Goal: Transaction & Acquisition: Register for event/course

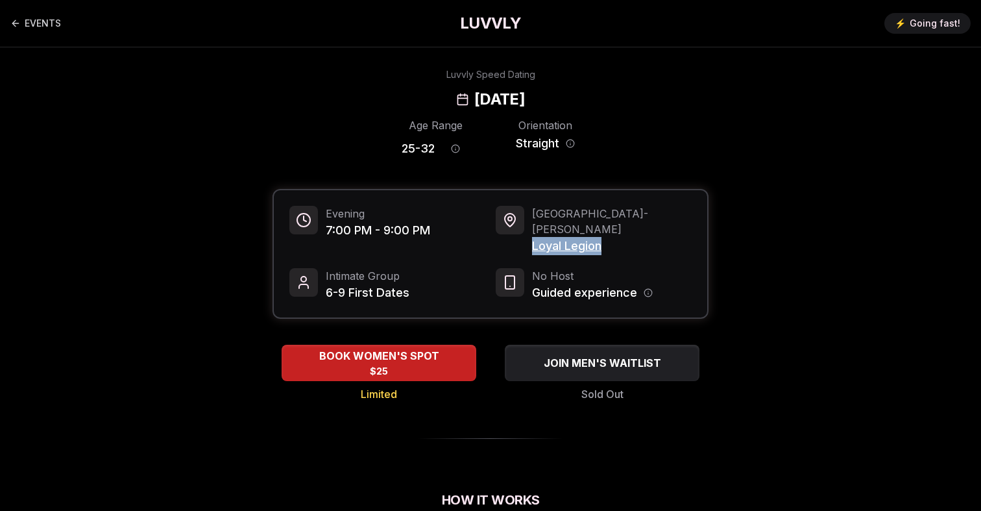
drag, startPoint x: 612, startPoint y: 236, endPoint x: 531, endPoint y: 234, distance: 80.5
click at [531, 234] on div "Portland - [PERSON_NAME] Legion" at bounding box center [594, 230] width 196 height 49
copy span "Loyal Legion"
drag, startPoint x: 436, startPoint y: 149, endPoint x: 393, endPoint y: 152, distance: 43.5
click at [394, 151] on div "Age Range 25 - 32 Orientation Straight" at bounding box center [491, 139] width 436 height 45
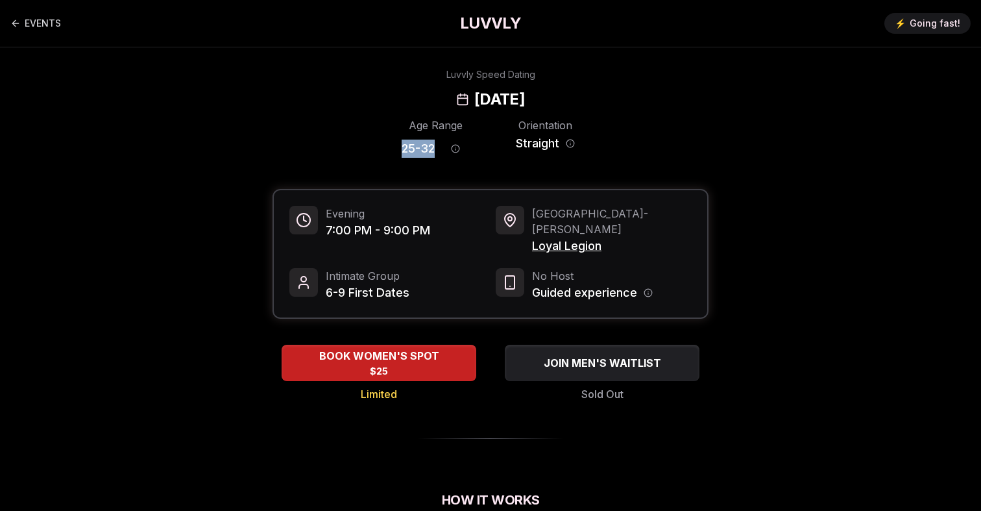
copy span "25 - 32"
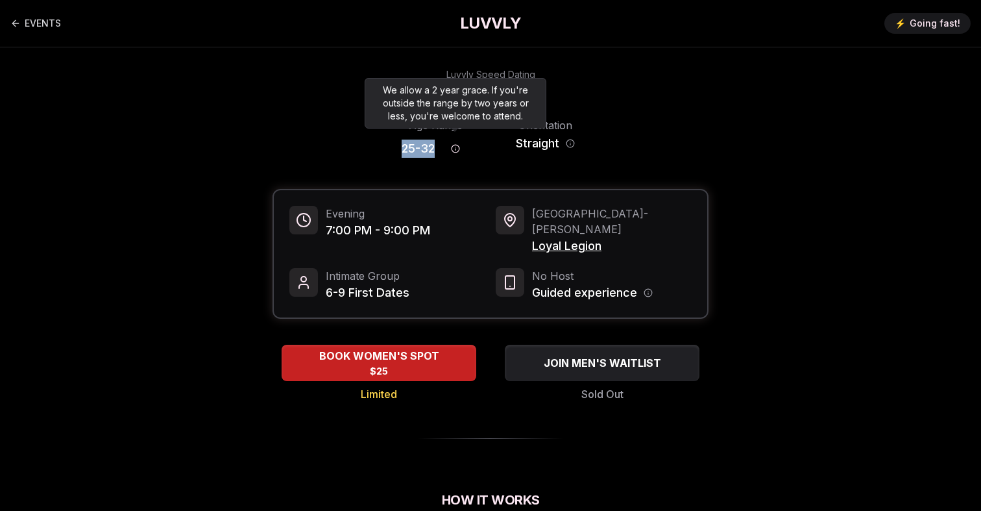
copy span "25 - 32"
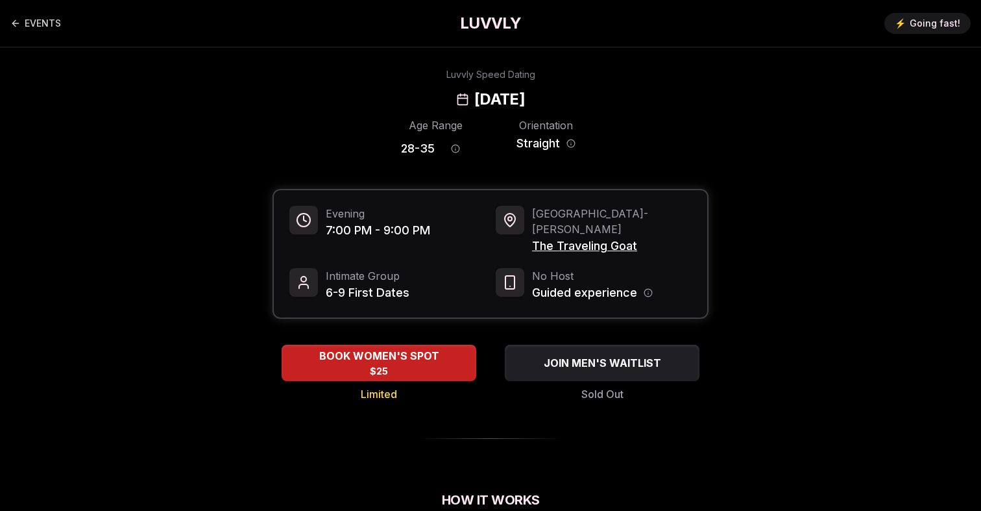
drag, startPoint x: 600, startPoint y: 101, endPoint x: 394, endPoint y: 98, distance: 205.1
click at [456, 98] on div "[DATE]" at bounding box center [490, 99] width 69 height 21
copy h2 "[DATE]"
drag, startPoint x: 649, startPoint y: 232, endPoint x: 532, endPoint y: 230, distance: 116.8
click at [532, 230] on div "Seattle - Queen Anne The Traveling Goat" at bounding box center [594, 230] width 196 height 49
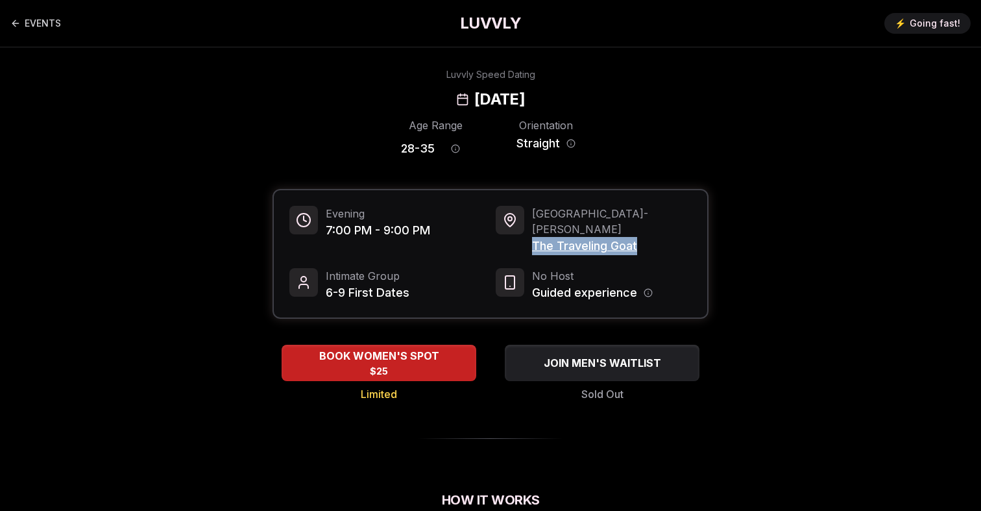
copy span "The Traveling Goat"
drag, startPoint x: 437, startPoint y: 150, endPoint x: 386, endPoint y: 150, distance: 51.3
click at [386, 150] on div "Age Range 28 - 35 Orientation Straight" at bounding box center [491, 139] width 436 height 45
copy span "28 - 35"
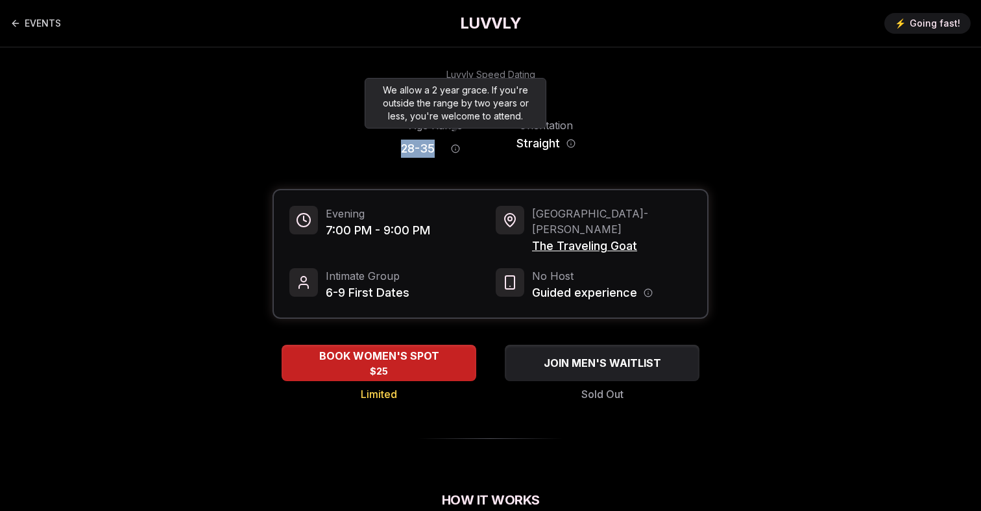
copy span "28 - 35"
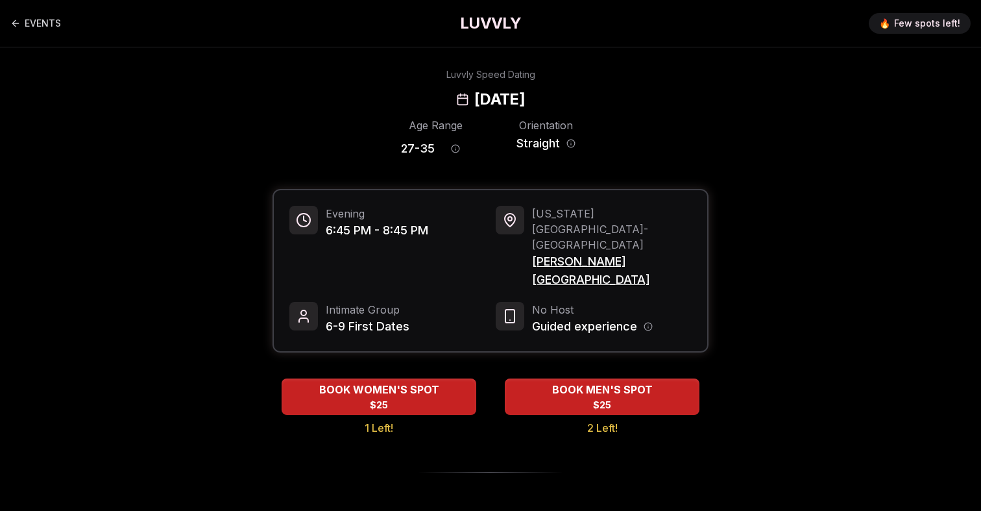
drag, startPoint x: 633, startPoint y: 97, endPoint x: 365, endPoint y: 99, distance: 268.6
click at [365, 99] on div "Luvvly Speed Dating Wednesday, September 10th" at bounding box center [491, 89] width 888 height 42
copy h2 "Wednesday, September 10th"
drag, startPoint x: 611, startPoint y: 237, endPoint x: 532, endPoint y: 237, distance: 78.5
click at [532, 252] on span "Pando Park" at bounding box center [612, 270] width 160 height 36
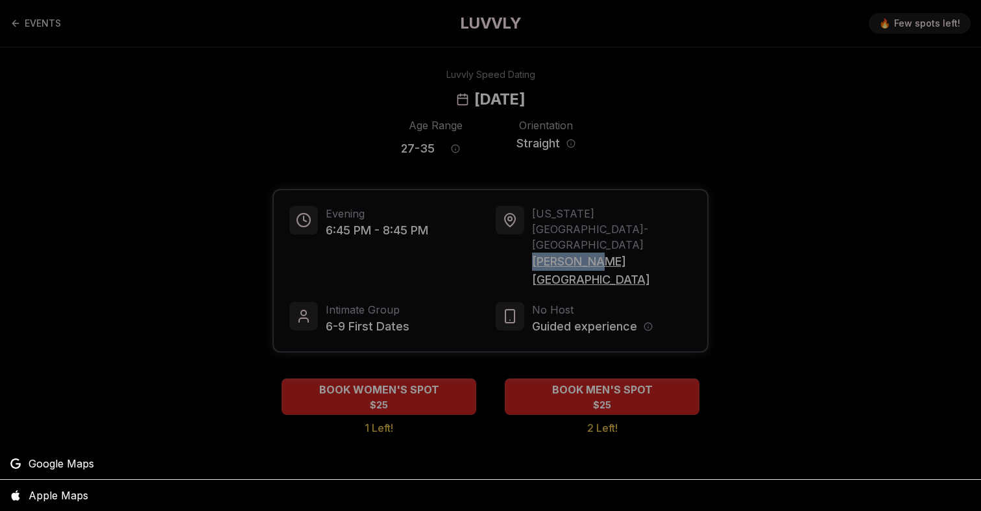
copy span "Pando Park"
drag, startPoint x: 437, startPoint y: 154, endPoint x: 365, endPoint y: 150, distance: 72.1
click at [365, 150] on div at bounding box center [490, 255] width 981 height 511
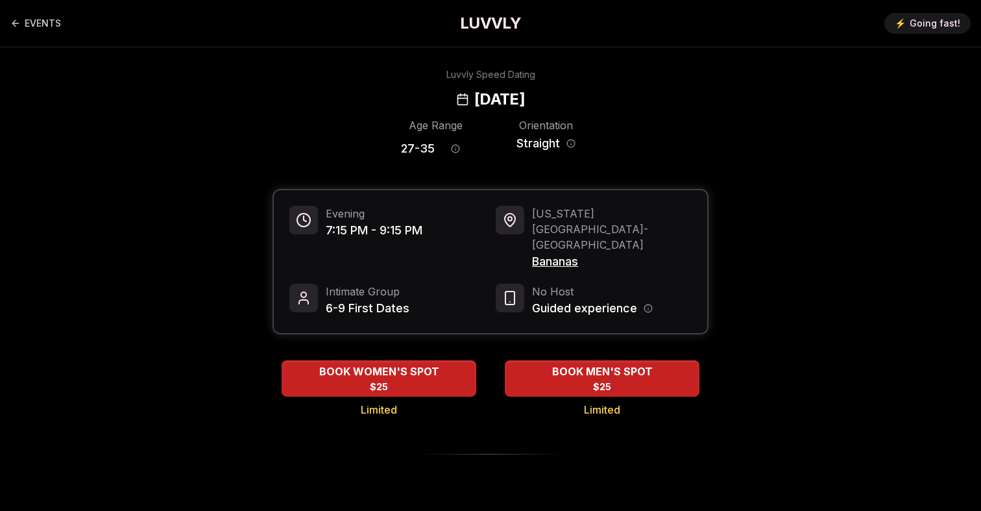
drag, startPoint x: 627, startPoint y: 101, endPoint x: 624, endPoint y: 125, distance: 24.8
click at [544, 252] on span "Bananas" at bounding box center [612, 261] width 160 height 18
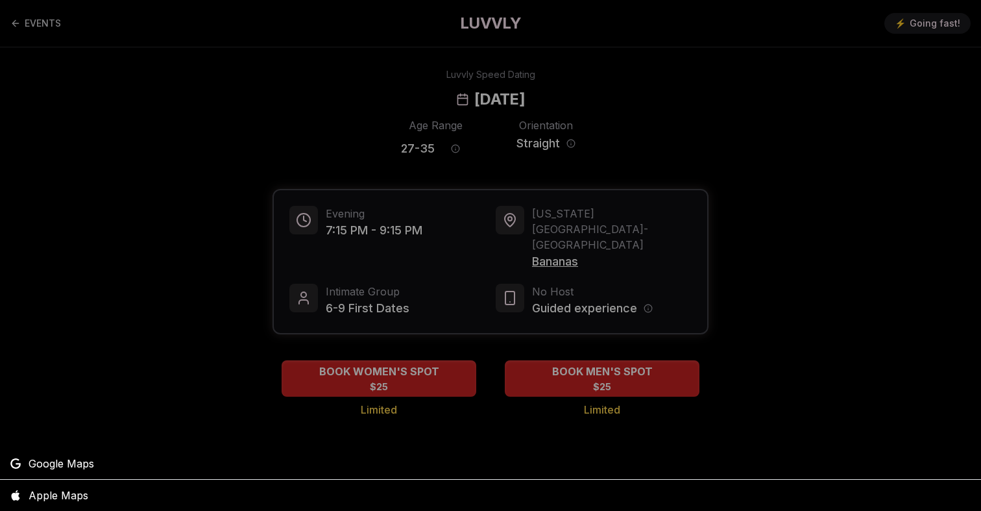
click at [544, 230] on div at bounding box center [490, 255] width 981 height 511
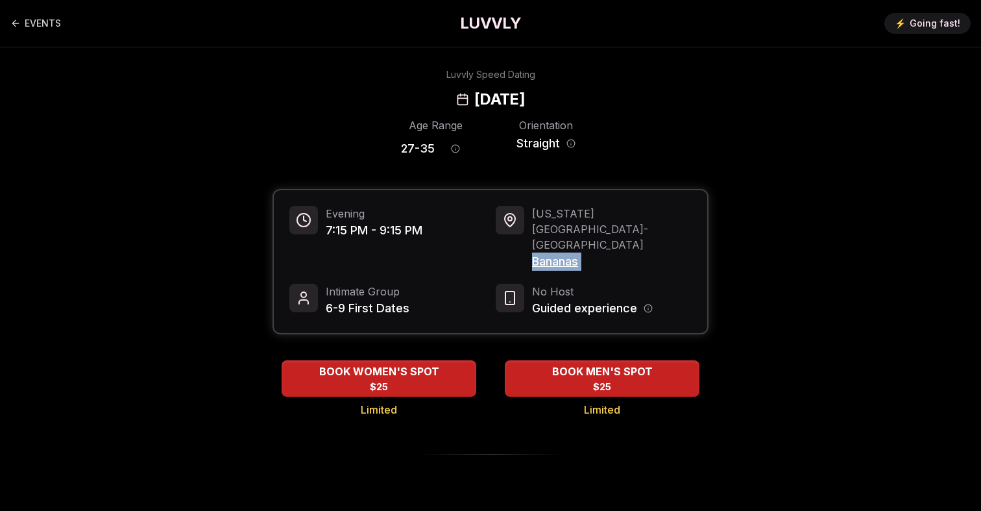
click at [544, 252] on span "Bananas" at bounding box center [612, 261] width 160 height 18
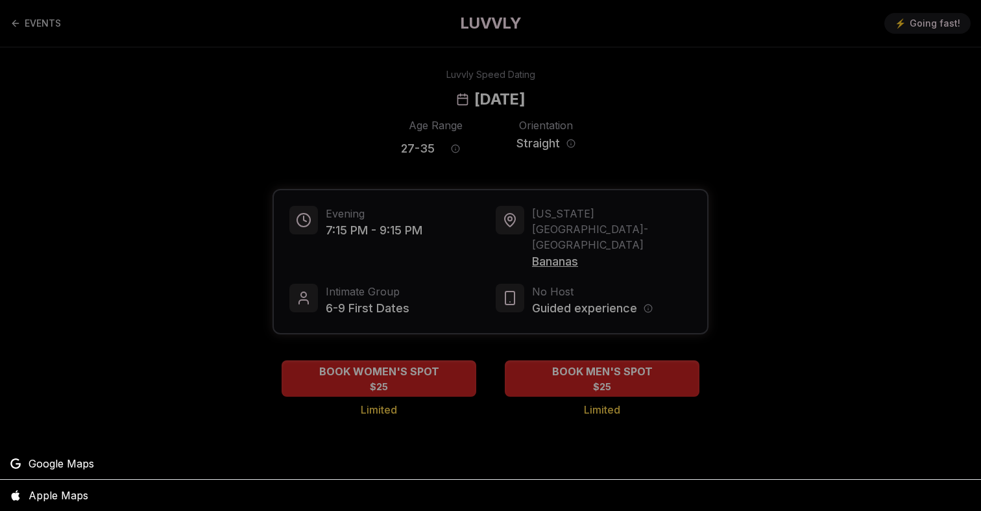
click at [598, 230] on div at bounding box center [490, 255] width 981 height 511
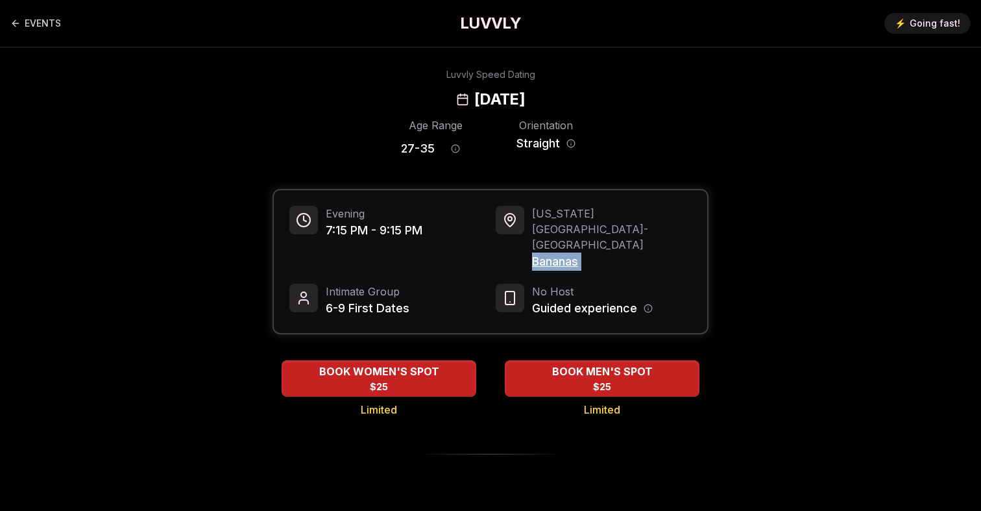
drag, startPoint x: 598, startPoint y: 230, endPoint x: 537, endPoint y: 226, distance: 61.2
click at [537, 252] on span "Bananas" at bounding box center [612, 261] width 160 height 18
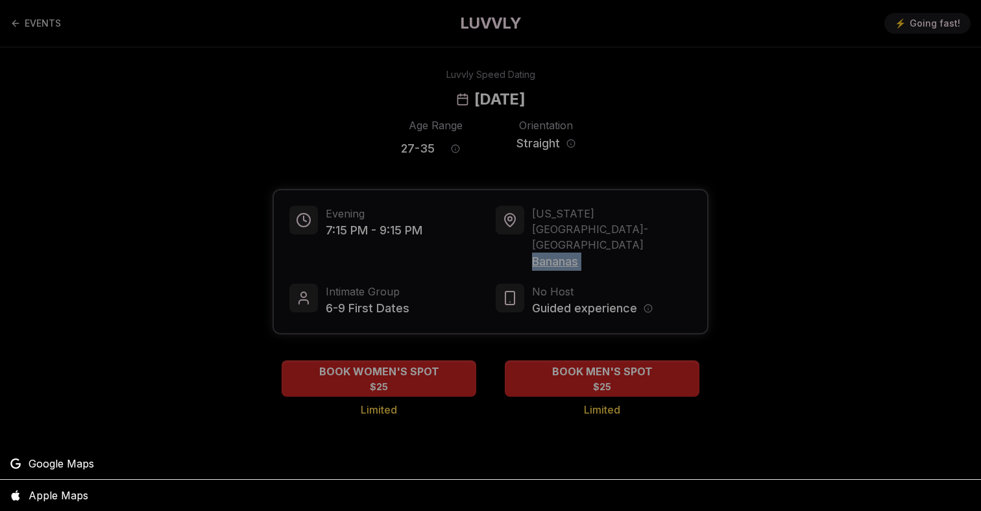
copy div "Bananas"
click at [404, 99] on div at bounding box center [490, 255] width 981 height 511
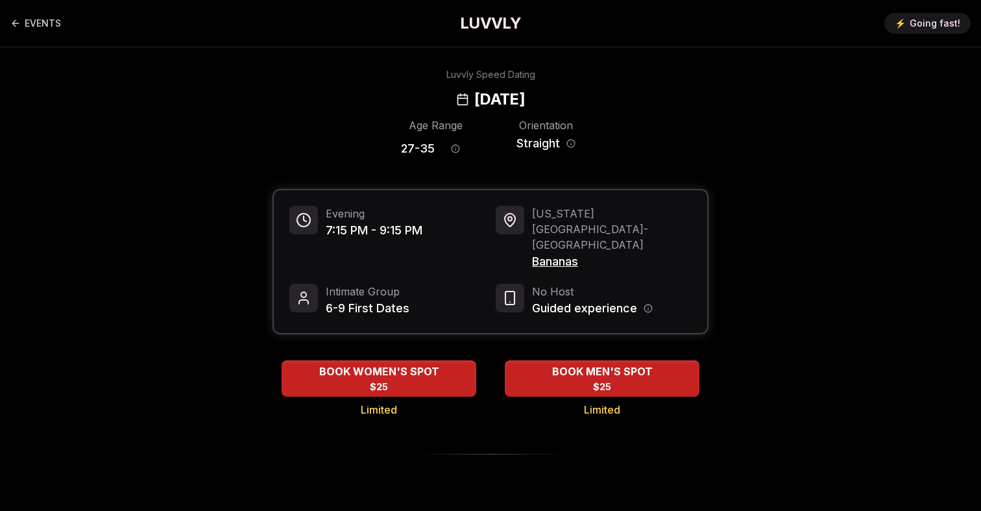
click at [474, 99] on h2 "[DATE]" at bounding box center [499, 99] width 51 height 21
copy h2 "Wednesday"
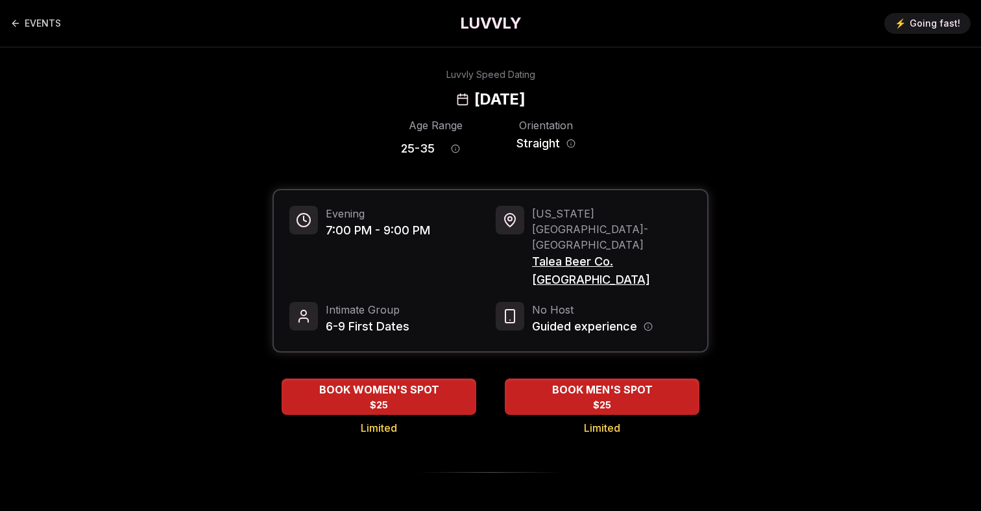
drag, startPoint x: 488, startPoint y: 98, endPoint x: 670, endPoint y: 98, distance: 182.3
click at [670, 98] on div "Luvvly Speed Dating [DATE]" at bounding box center [491, 89] width 888 height 42
copy h2 "[DATE]"
drag, startPoint x: 529, startPoint y: 229, endPoint x: 704, endPoint y: 233, distance: 175.2
click at [704, 233] on div "Evening 7:00 PM - 9:00 PM [US_STATE][GEOGRAPHIC_DATA] - [GEOGRAPHIC_DATA] Talea…" at bounding box center [490, 270] width 433 height 161
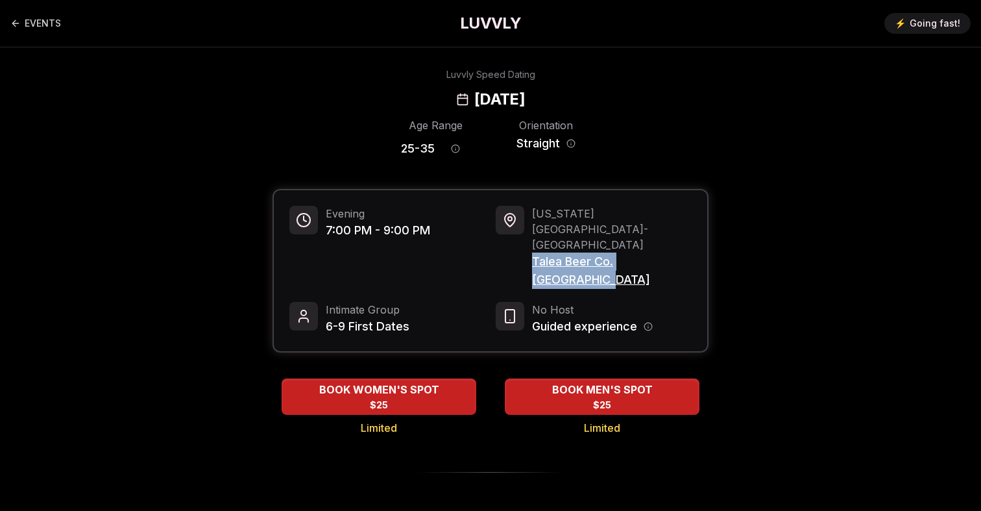
copy span "Talea Beer Co. Williamsburg"
drag, startPoint x: 393, startPoint y: 148, endPoint x: 439, endPoint y: 148, distance: 46.1
click at [440, 148] on div "Age Range 25 - 35 Orientation Straight" at bounding box center [491, 139] width 436 height 45
copy div "25 - 35"
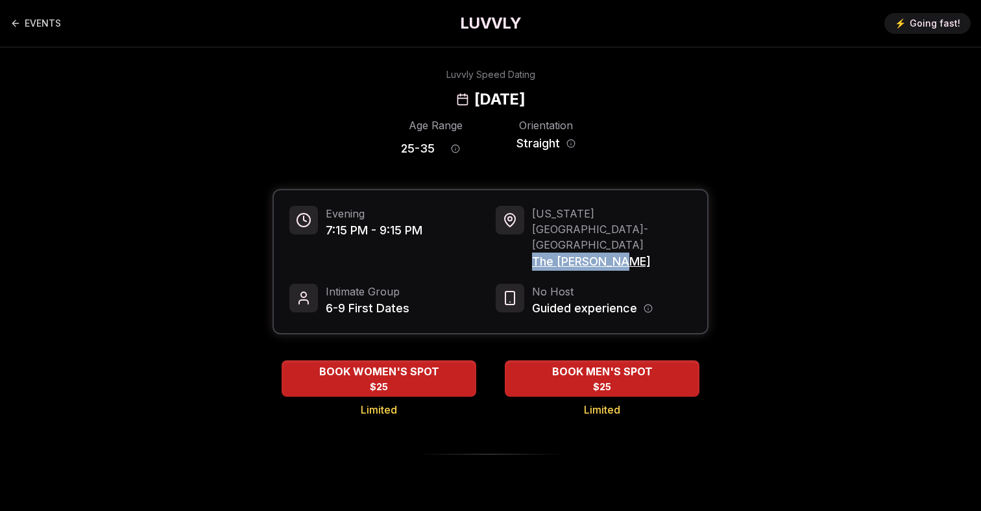
drag, startPoint x: 640, startPoint y: 228, endPoint x: 532, endPoint y: 228, distance: 107.7
click at [532, 252] on span "The Richardson" at bounding box center [612, 261] width 160 height 18
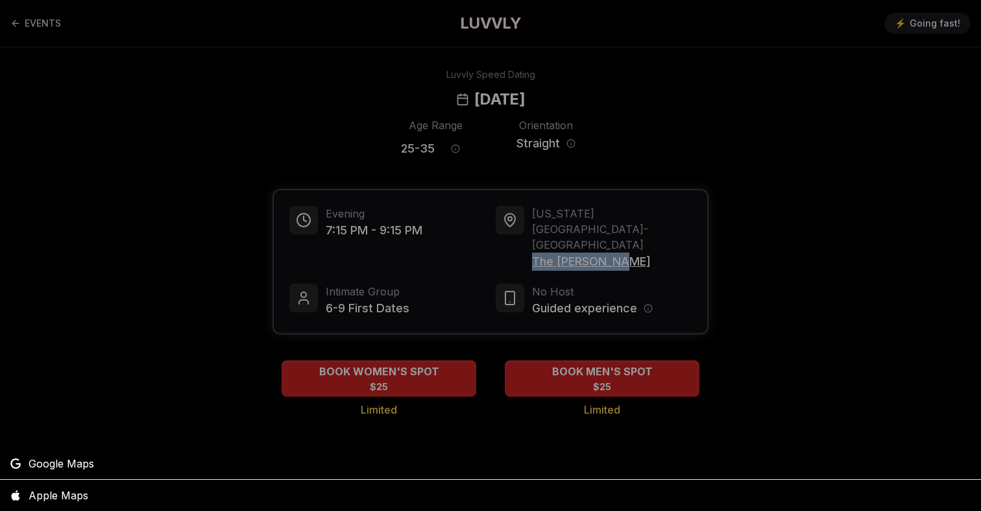
copy span "The Richardson"
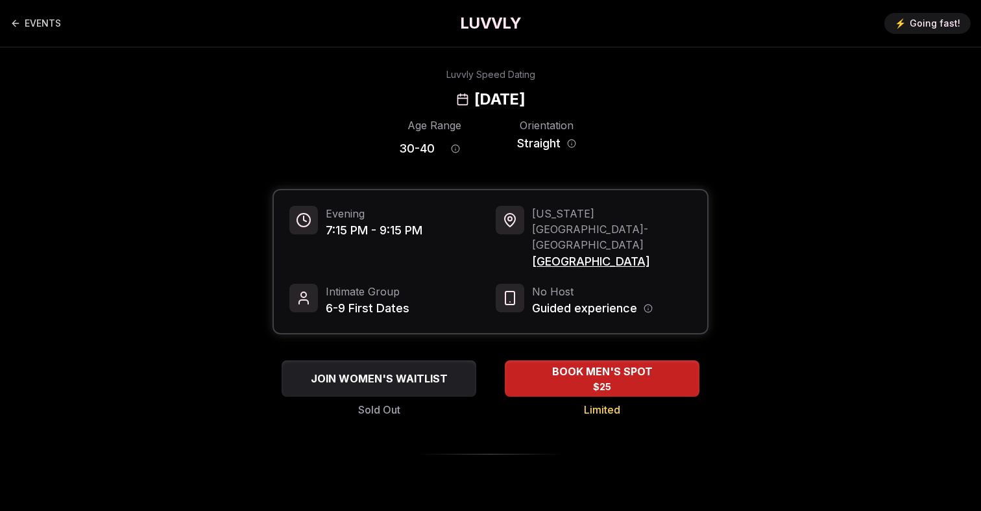
click at [635, 98] on div "Luvvly Speed Dating [DATE]" at bounding box center [491, 89] width 888 height 42
drag, startPoint x: 622, startPoint y: 230, endPoint x: 529, endPoint y: 236, distance: 93.0
click at [529, 236] on div "New York City - Williamsburg Lavender Lake" at bounding box center [594, 238] width 196 height 65
copy span "Lavender Lake"
drag, startPoint x: 429, startPoint y: 149, endPoint x: 376, endPoint y: 148, distance: 53.2
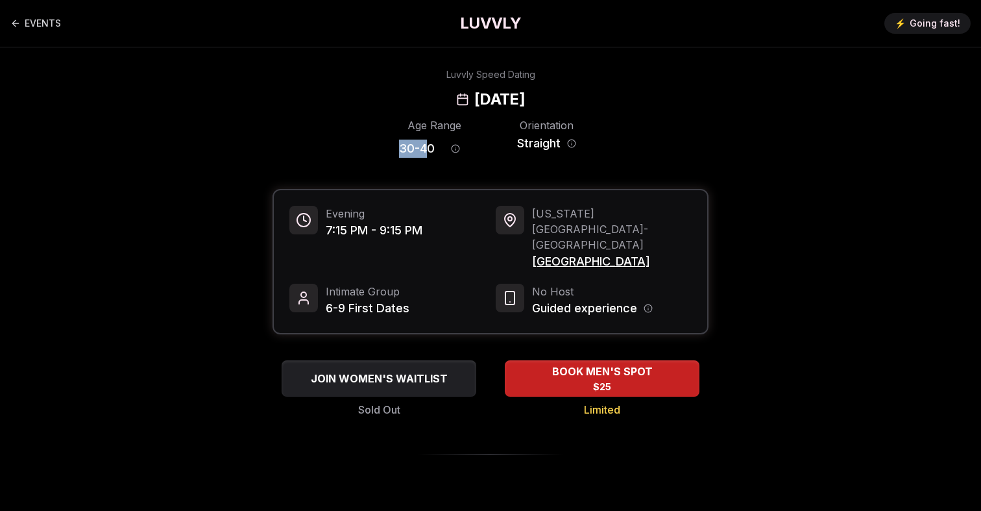
click at [376, 148] on div "Age Range 30 - 40 Orientation Straight" at bounding box center [491, 139] width 436 height 45
click at [410, 145] on span "30 - 40" at bounding box center [417, 149] width 36 height 18
drag, startPoint x: 632, startPoint y: 230, endPoint x: 528, endPoint y: 230, distance: 104.5
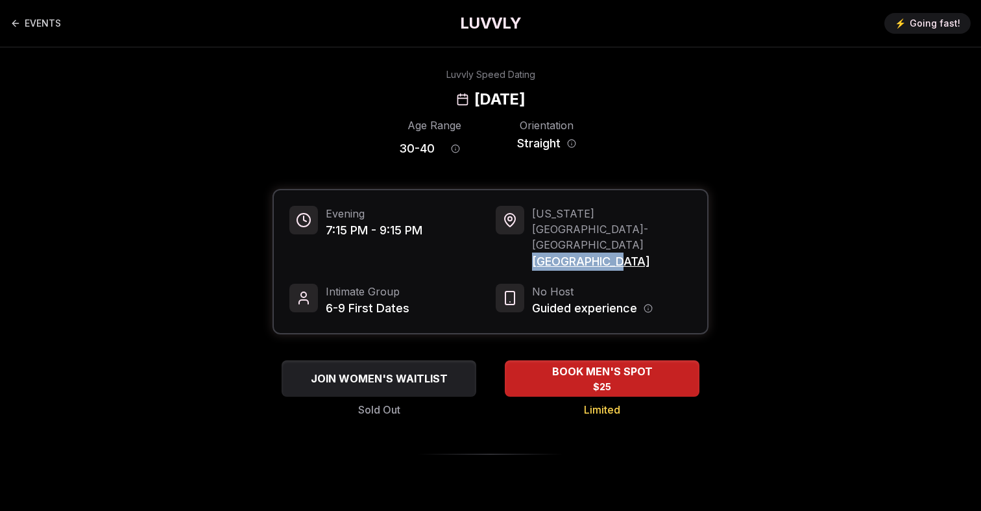
click at [528, 230] on div "New York City - Williamsburg Lavender Lake" at bounding box center [594, 238] width 196 height 65
copy span "Lavender Lake"
drag, startPoint x: 435, startPoint y: 148, endPoint x: 384, endPoint y: 148, distance: 50.6
click at [384, 148] on div "Age Range 30 - 40 Orientation Straight" at bounding box center [491, 139] width 436 height 45
copy span "30 - 40"
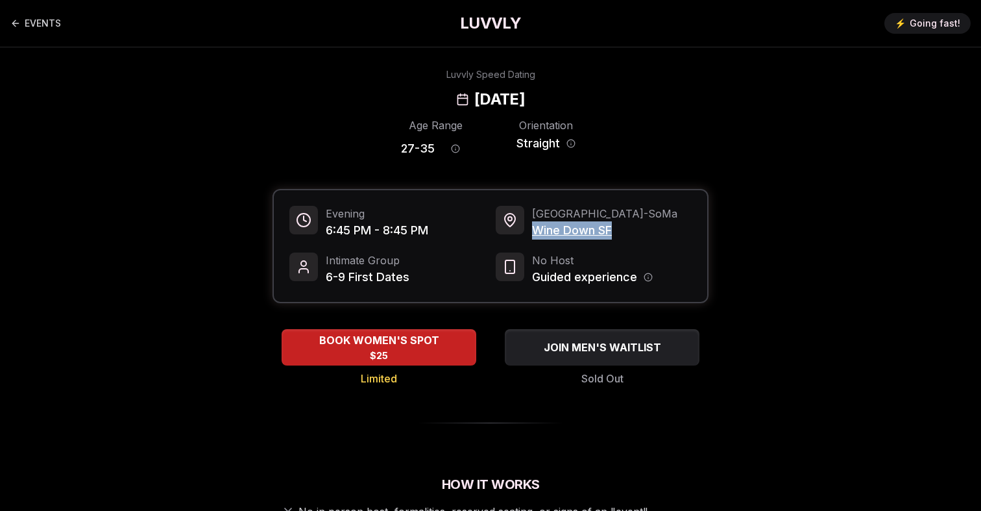
drag, startPoint x: 613, startPoint y: 229, endPoint x: 531, endPoint y: 229, distance: 81.1
click at [532, 229] on span "Wine Down SF" at bounding box center [604, 230] width 145 height 18
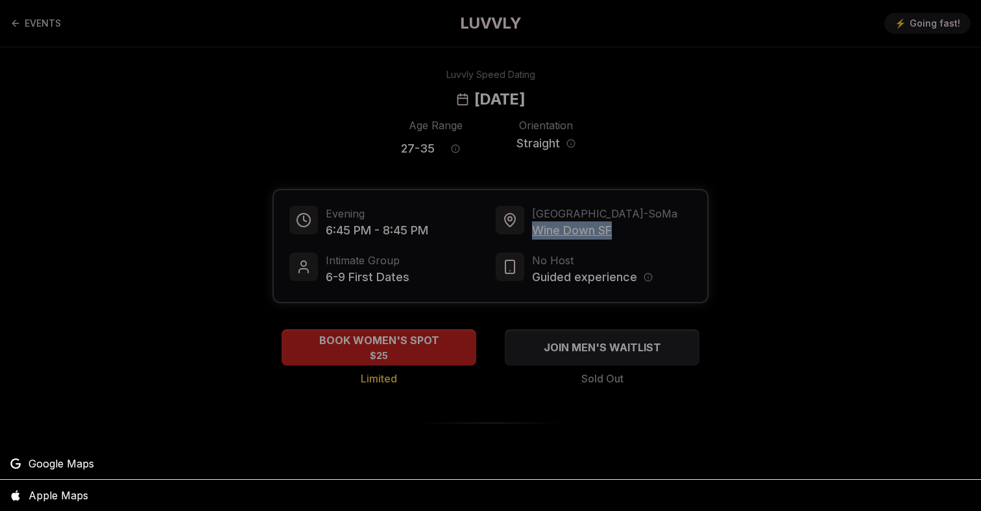
copy span "Wine Down SF"
click at [609, 119] on div at bounding box center [490, 255] width 981 height 511
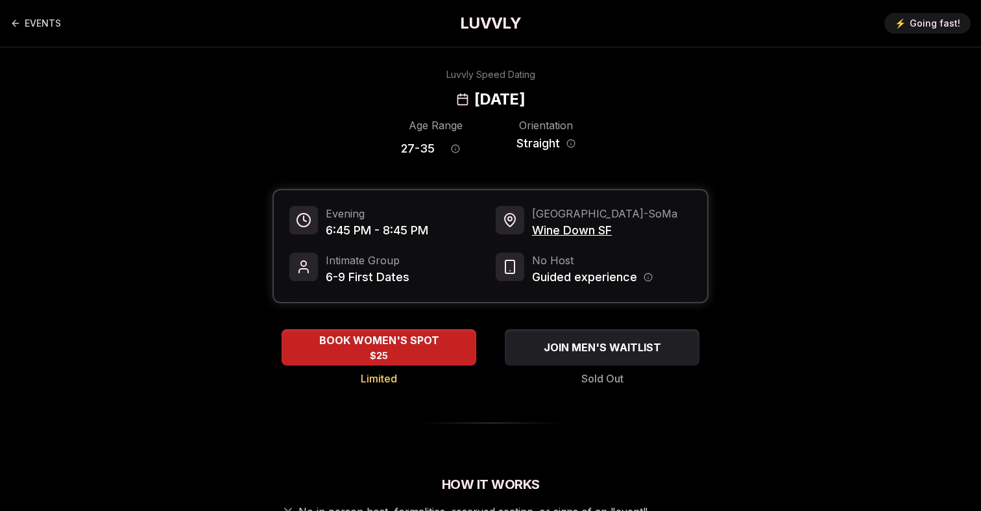
drag, startPoint x: 617, startPoint y: 95, endPoint x: 566, endPoint y: 95, distance: 51.3
click at [525, 95] on h2 "[DATE]" at bounding box center [499, 99] width 51 height 21
drag, startPoint x: 623, startPoint y: 100, endPoint x: 367, endPoint y: 99, distance: 255.6
click at [368, 99] on div "Luvvly Speed Dating [DATE]" at bounding box center [491, 89] width 888 height 42
copy h2 "[DATE]"
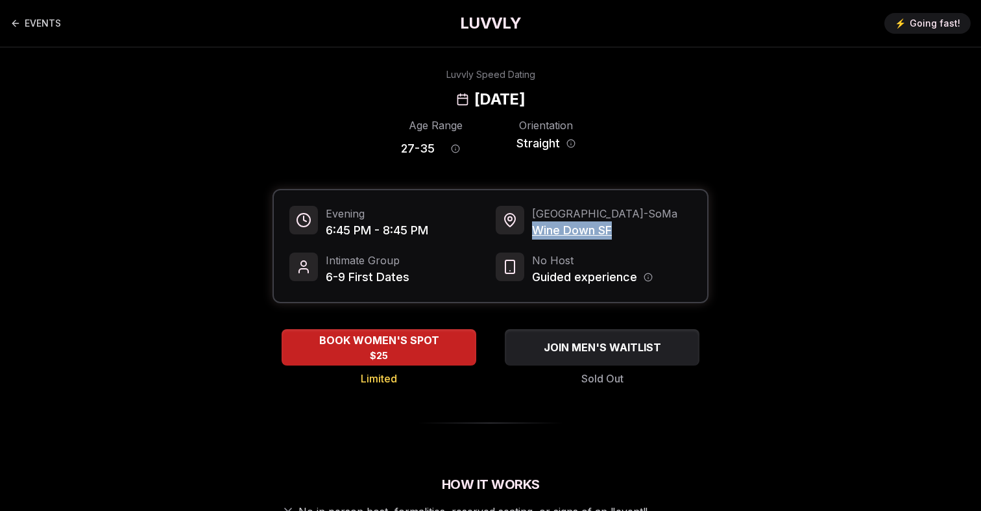
drag, startPoint x: 533, startPoint y: 225, endPoint x: 649, endPoint y: 225, distance: 115.5
click at [649, 225] on div "San Francisco - SoMa Wine Down SF" at bounding box center [594, 223] width 196 height 34
copy span "Wine Down SF"
drag, startPoint x: 433, startPoint y: 144, endPoint x: 381, endPoint y: 145, distance: 52.6
click at [381, 145] on div "Age Range 27 - 35 Orientation Straight" at bounding box center [491, 139] width 436 height 45
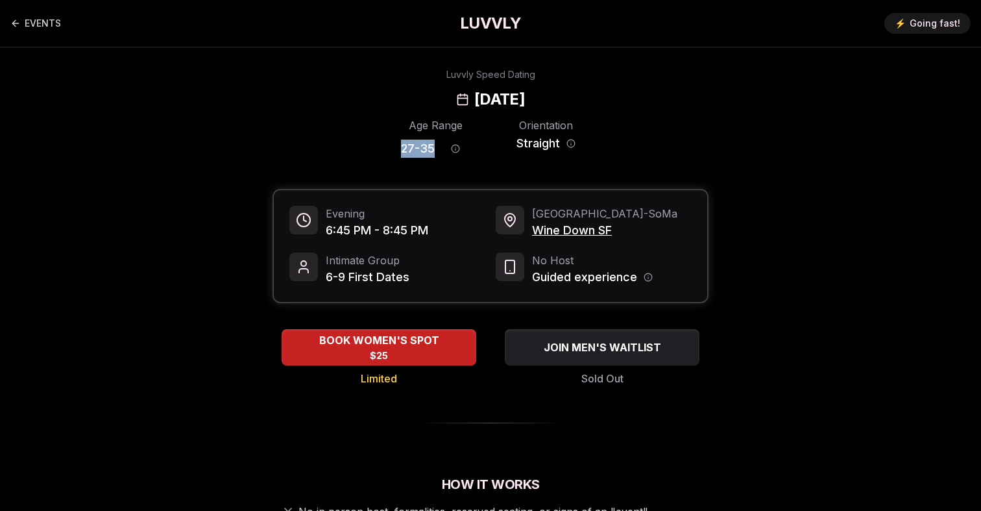
copy span "27 - 35"
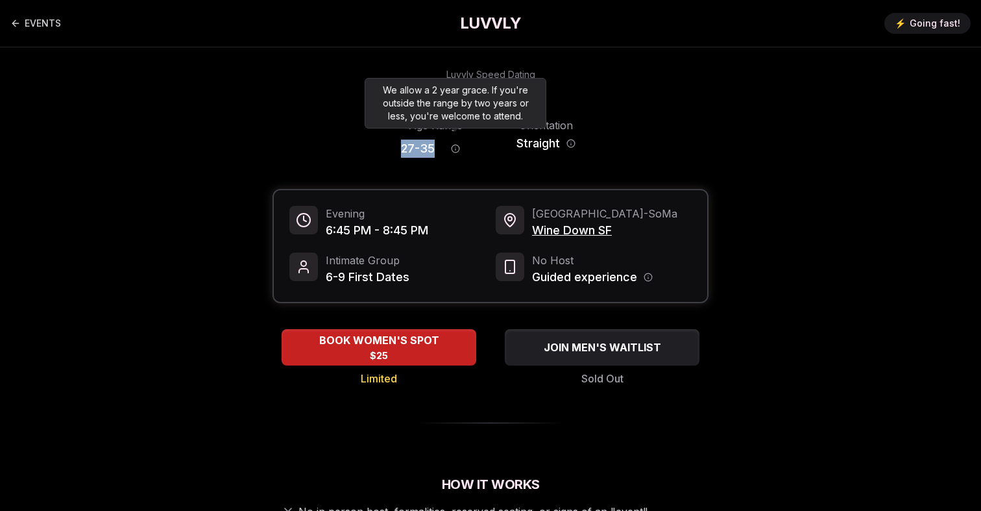
copy span "27 - 35"
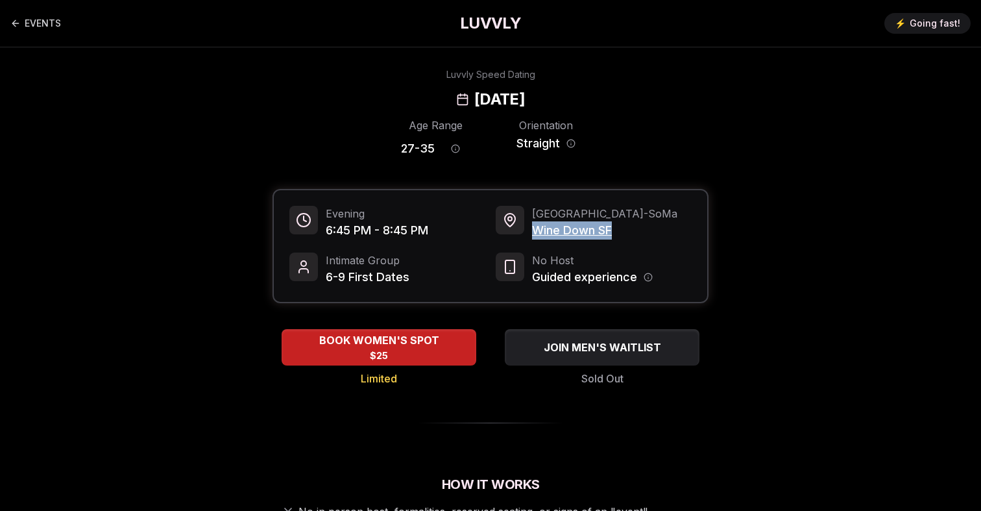
drag, startPoint x: 626, startPoint y: 234, endPoint x: 533, endPoint y: 232, distance: 92.8
click at [533, 232] on span "Wine Down SF" at bounding box center [604, 230] width 145 height 18
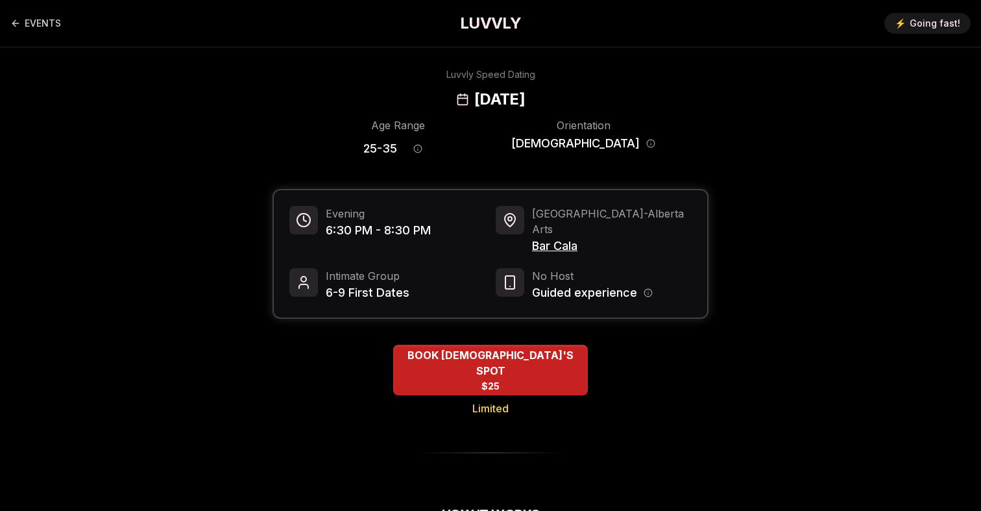
drag, startPoint x: 625, startPoint y: 100, endPoint x: 379, endPoint y: 94, distance: 246.6
click at [379, 94] on div "Luvvly Speed Dating [DATE]" at bounding box center [491, 89] width 888 height 42
copy h2 "[DATE]"
click at [560, 237] on span "Bar Cala" at bounding box center [612, 246] width 160 height 18
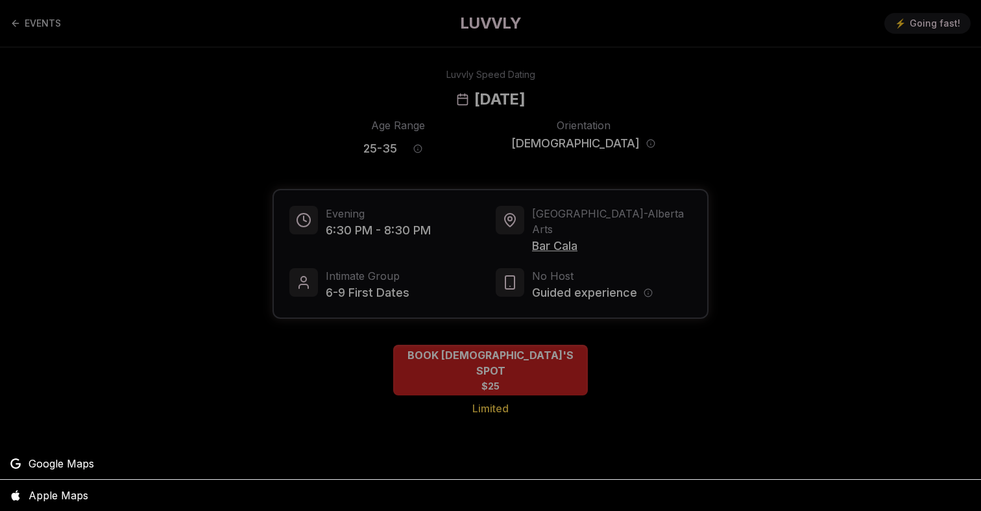
click at [560, 230] on div at bounding box center [490, 255] width 981 height 511
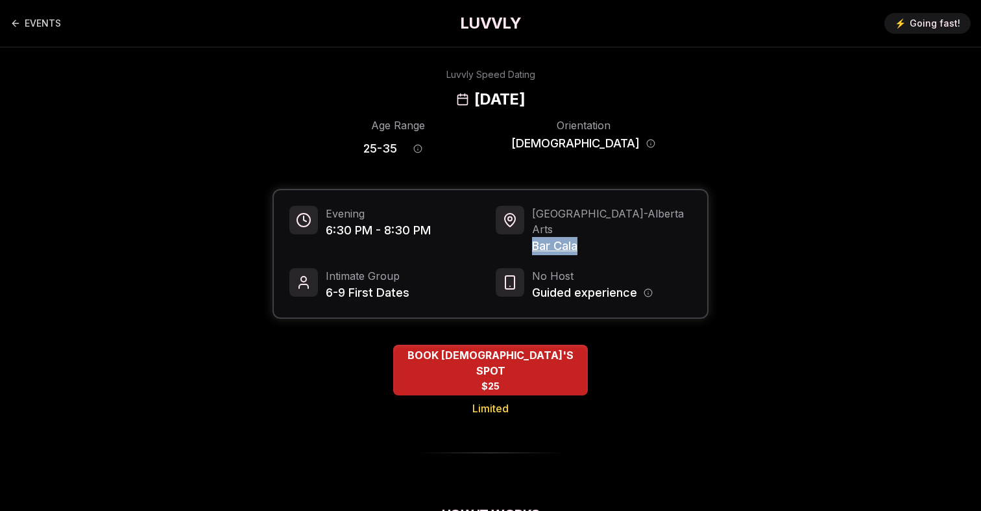
drag, startPoint x: 589, startPoint y: 229, endPoint x: 529, endPoint y: 230, distance: 60.3
click at [529, 229] on div "Portland - Alberta Arts Bar Cala" at bounding box center [594, 230] width 196 height 49
copy span "Bar Cala"
drag, startPoint x: 421, startPoint y: 146, endPoint x: 347, endPoint y: 146, distance: 74.0
click at [347, 146] on div "Age Range 25 - 35 Orientation [DEMOGRAPHIC_DATA]" at bounding box center [491, 139] width 436 height 45
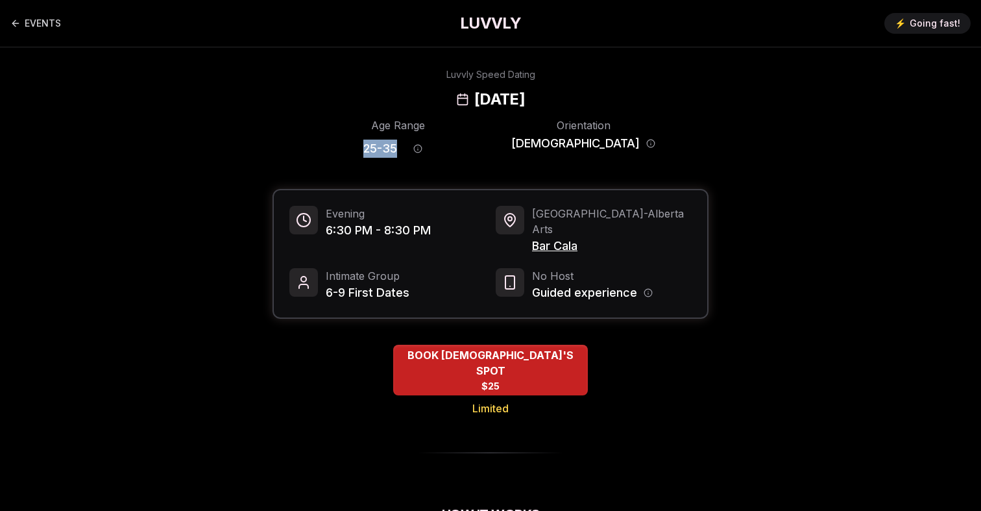
copy div "25 - 35"
